Goal: Information Seeking & Learning: Learn about a topic

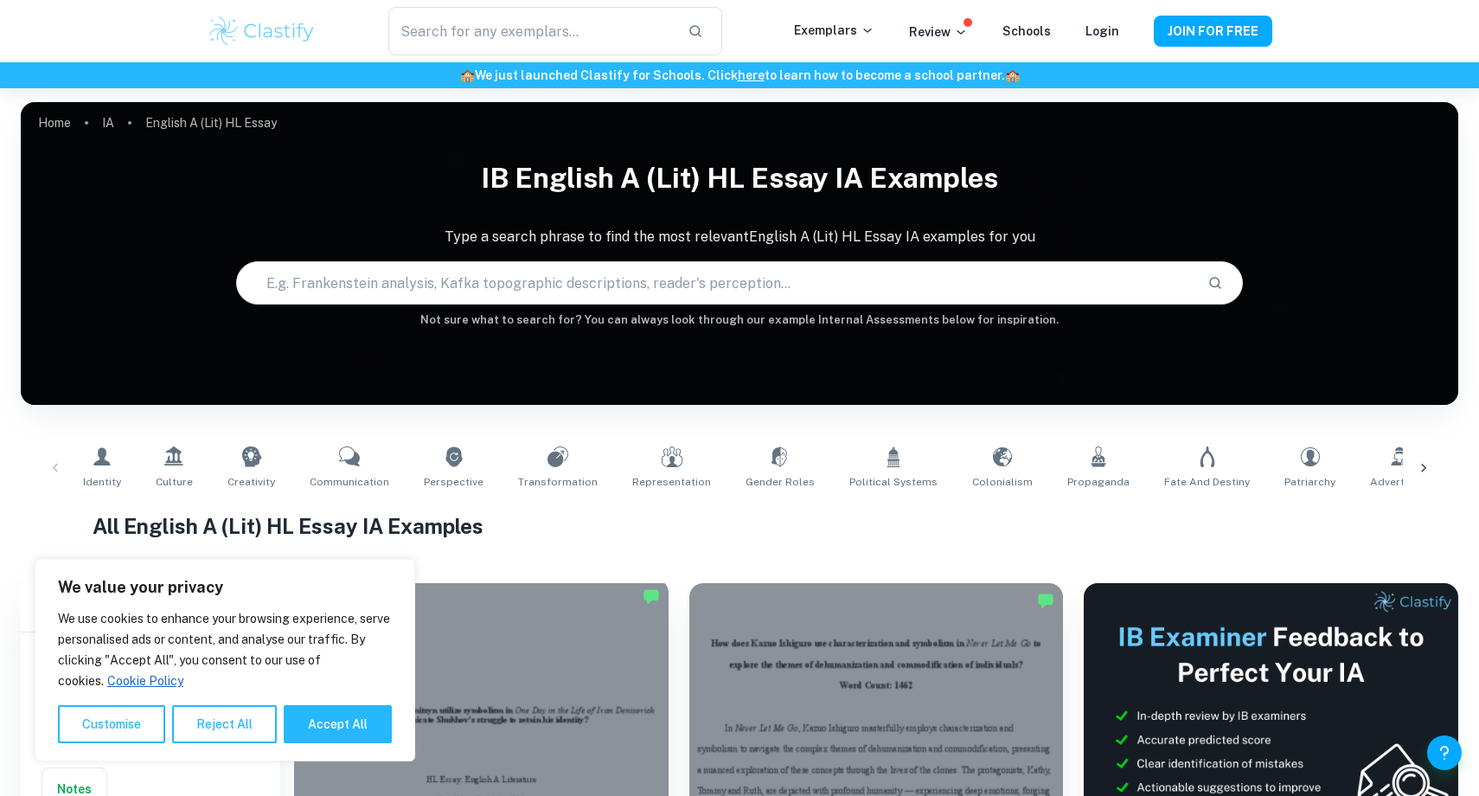
scroll to position [497, 0]
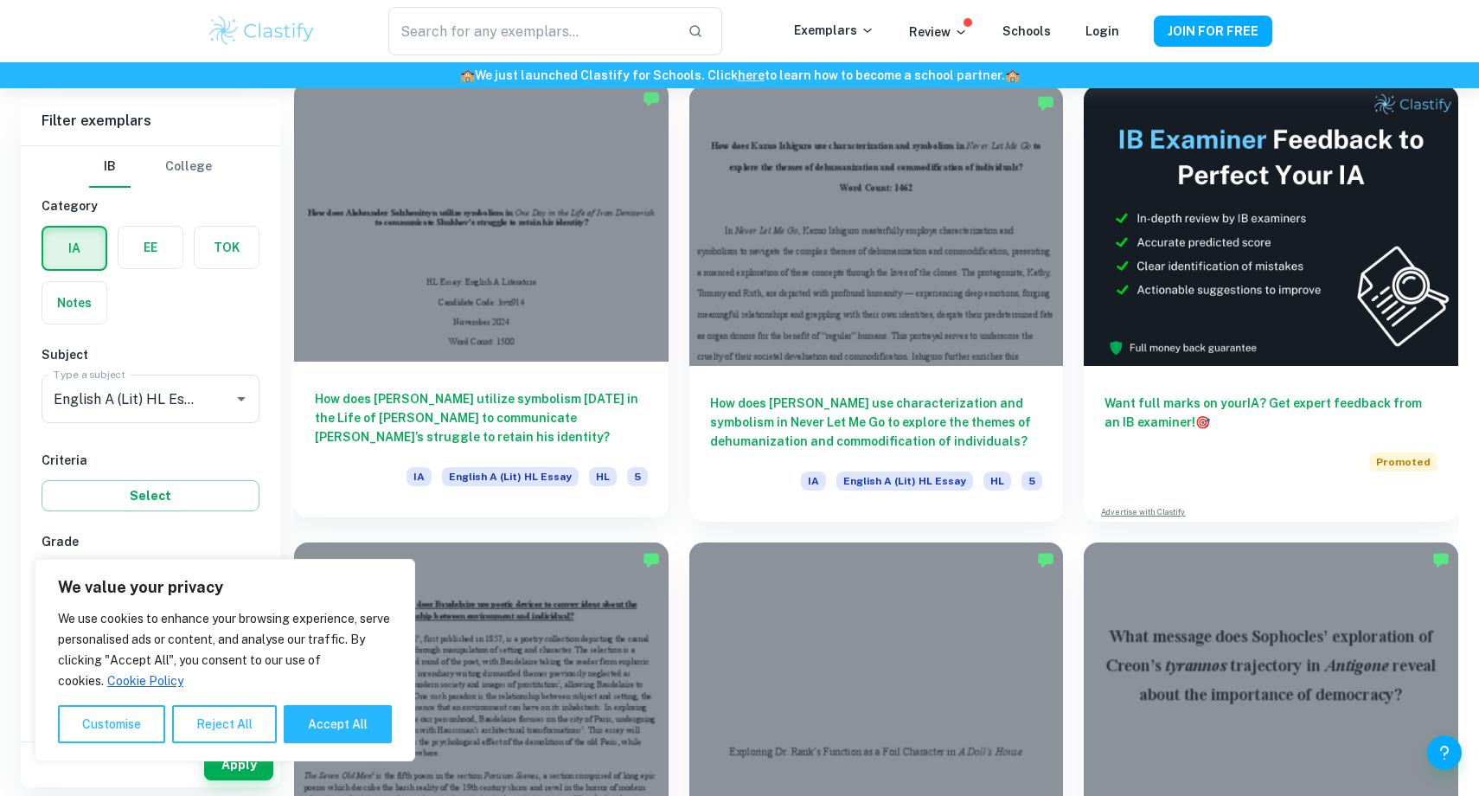
click at [504, 404] on h6 "How does [PERSON_NAME] utilize symbolism [DATE] in the Life of [PERSON_NAME] to…" at bounding box center [481, 417] width 333 height 57
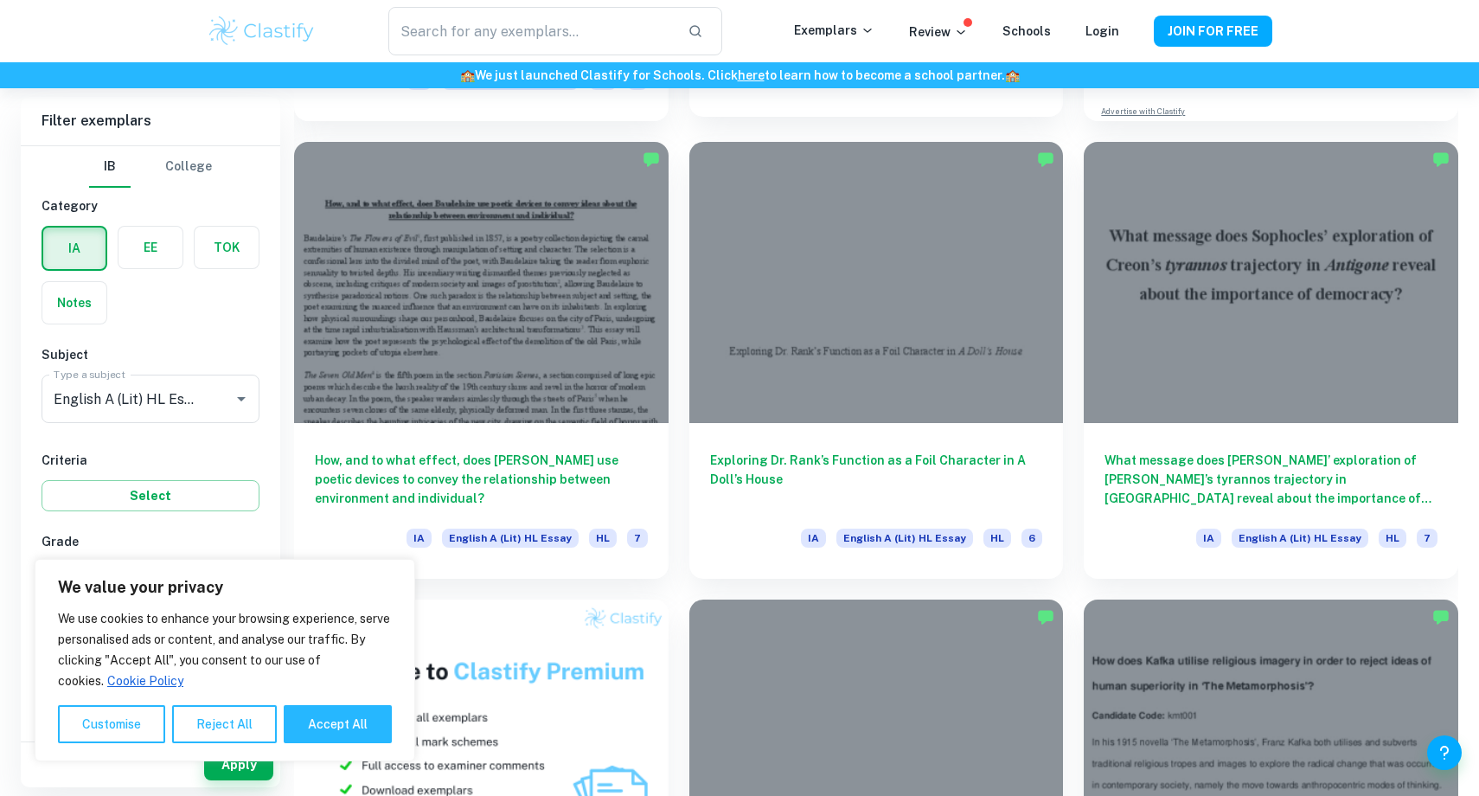
scroll to position [909, 0]
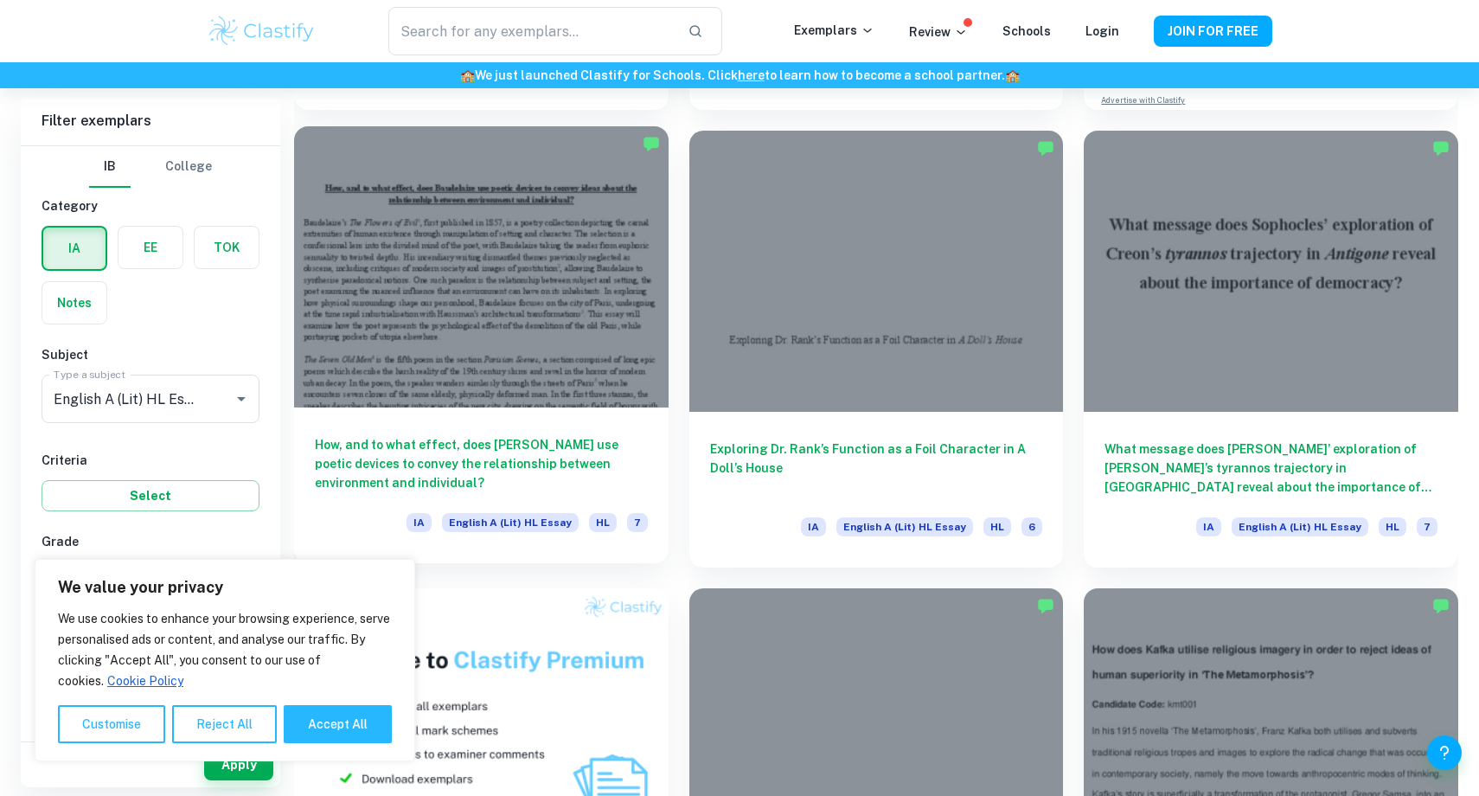
click at [493, 453] on h6 "How, and to what effect, does [PERSON_NAME] use poetic devices to convey the re…" at bounding box center [481, 463] width 333 height 57
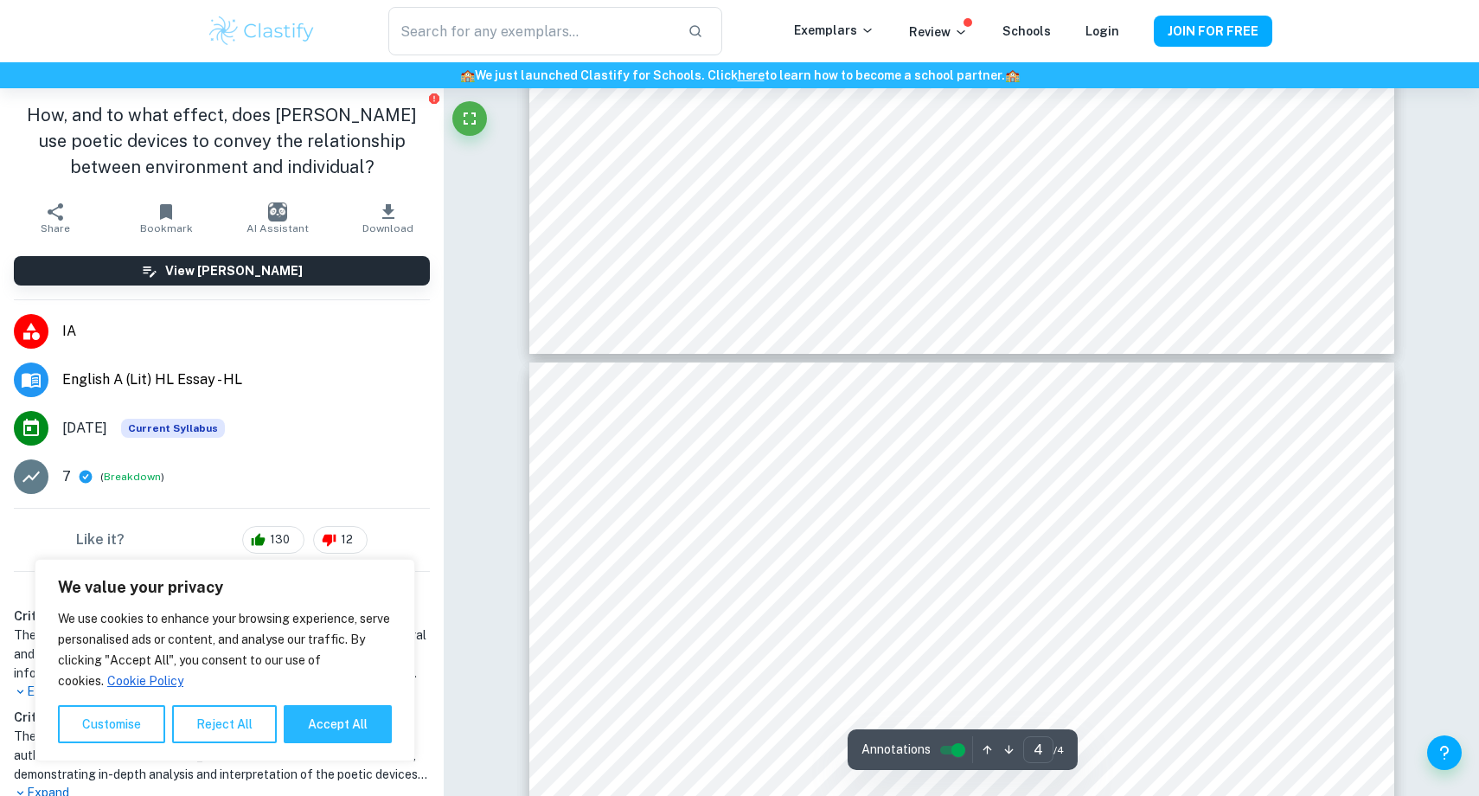
scroll to position [3710, 0]
type input "3"
